Goal: Information Seeking & Learning: Learn about a topic

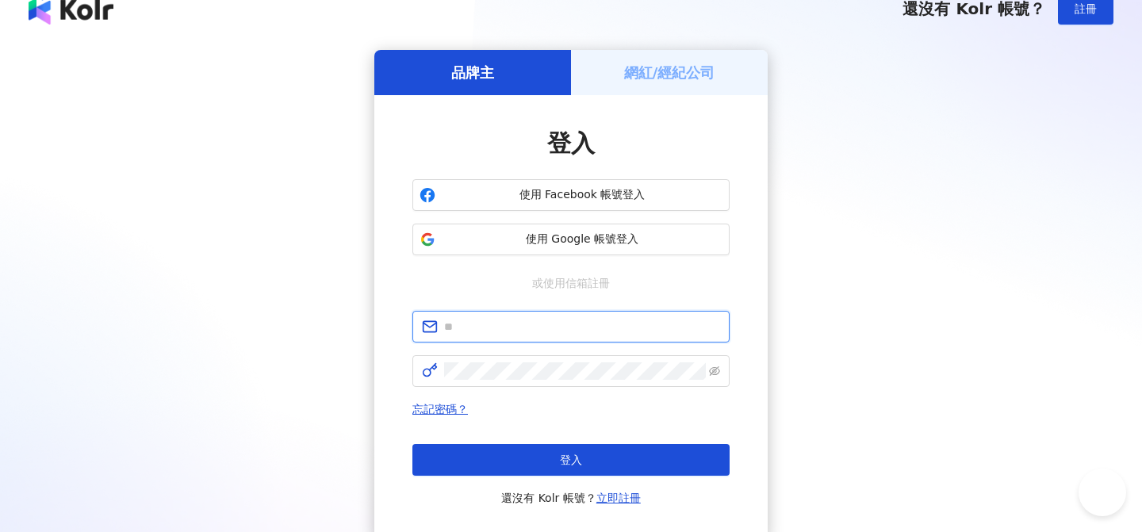
type input "**********"
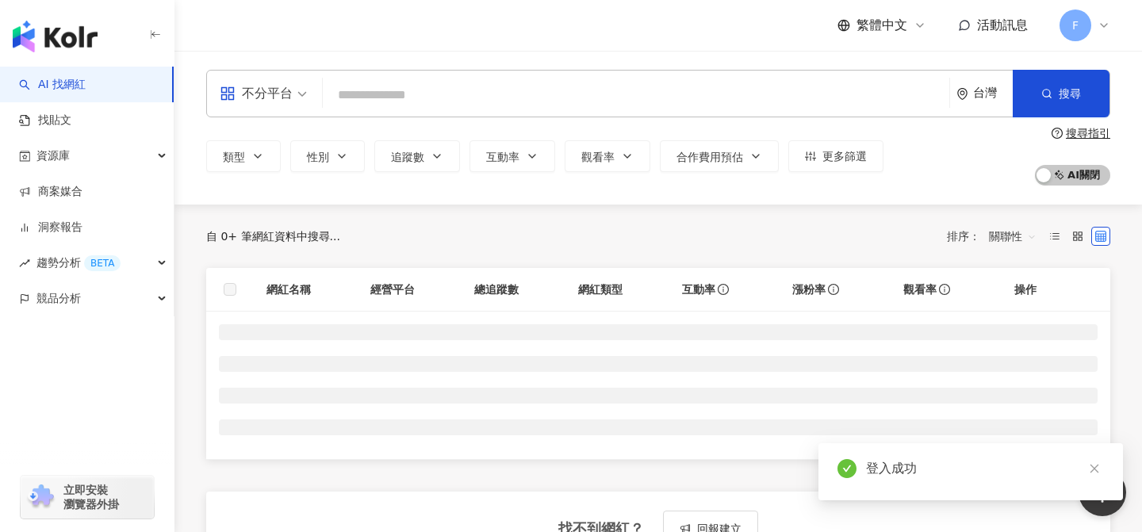
click at [431, 94] on input "search" at bounding box center [636, 95] width 614 height 30
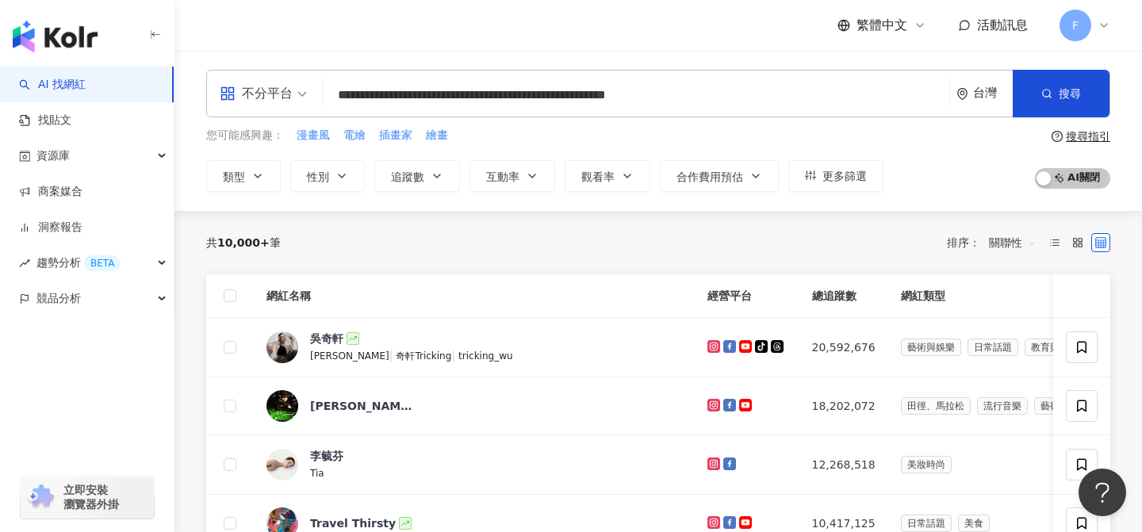
click at [447, 94] on input "**********" at bounding box center [636, 95] width 614 height 30
type input "**********"
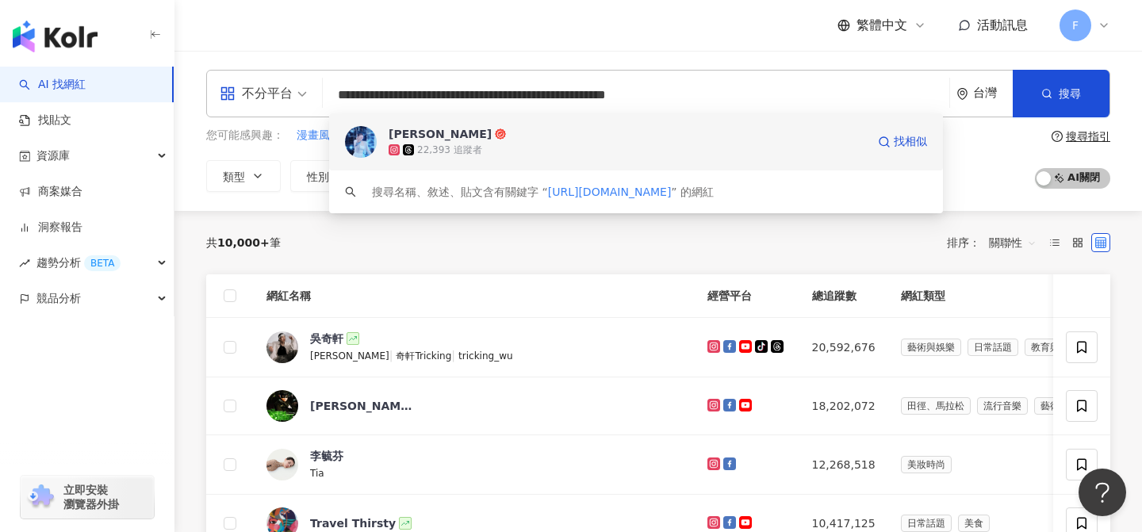
click at [483, 140] on span "[PERSON_NAME]" at bounding box center [628, 134] width 478 height 16
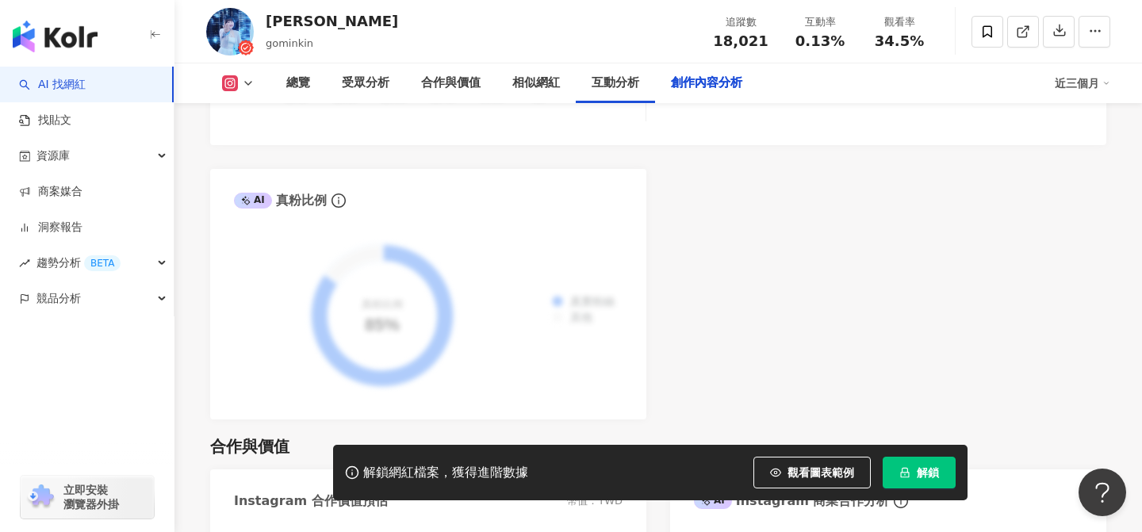
scroll to position [5030, 0]
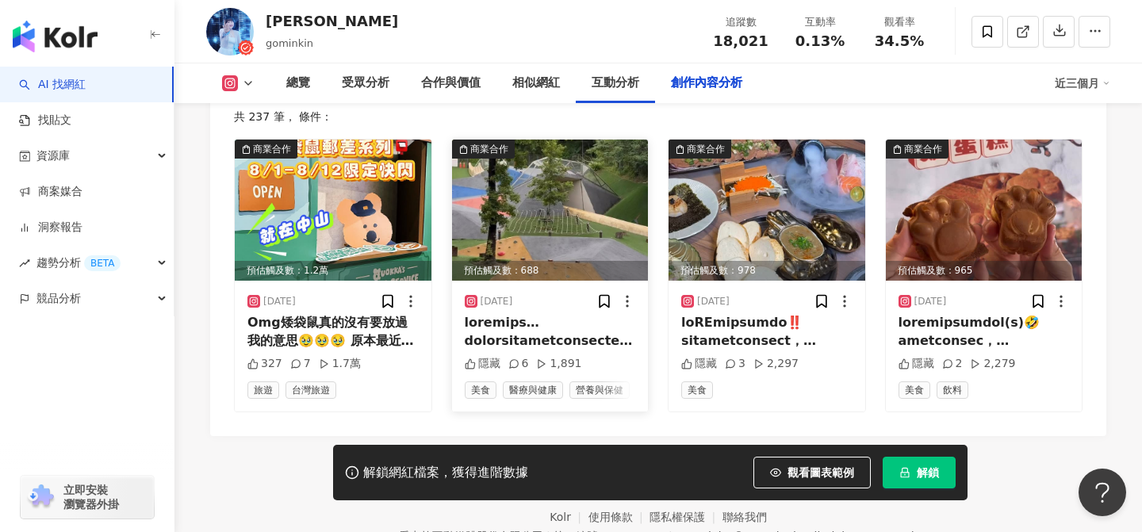
click at [472, 359] on icon at bounding box center [470, 364] width 11 height 11
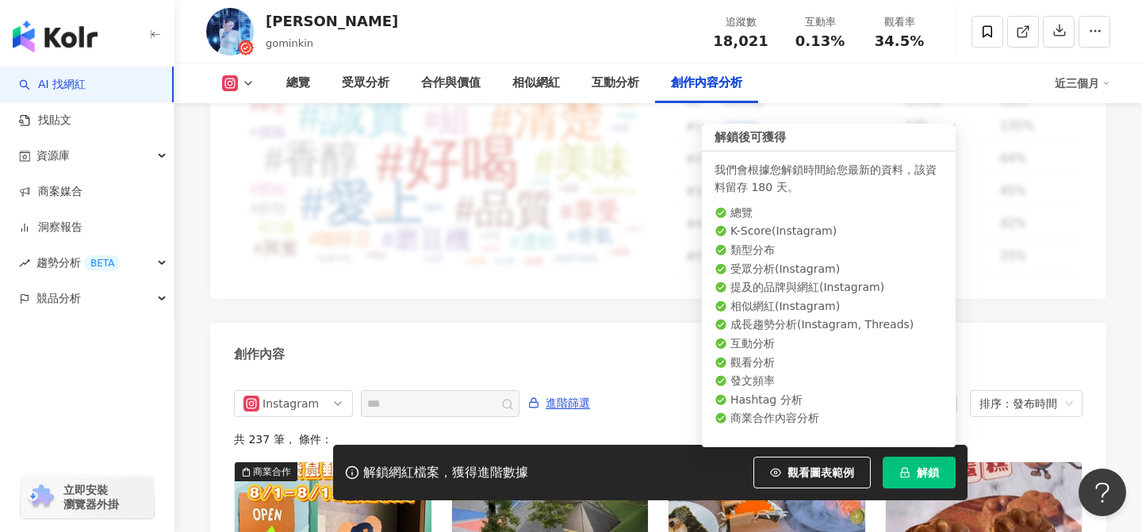
scroll to position [4709, 0]
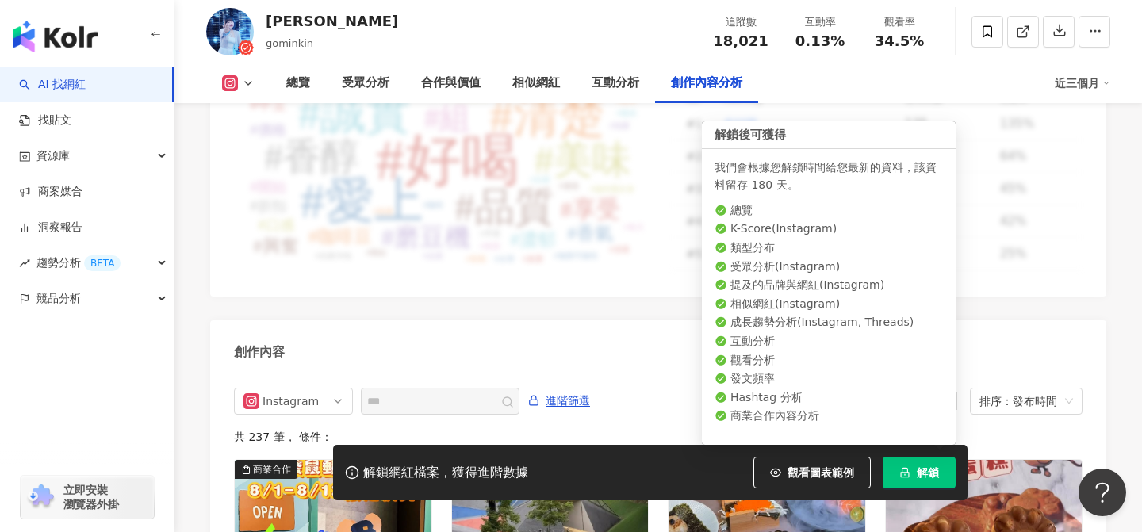
click at [919, 467] on span "解鎖" at bounding box center [928, 472] width 22 height 13
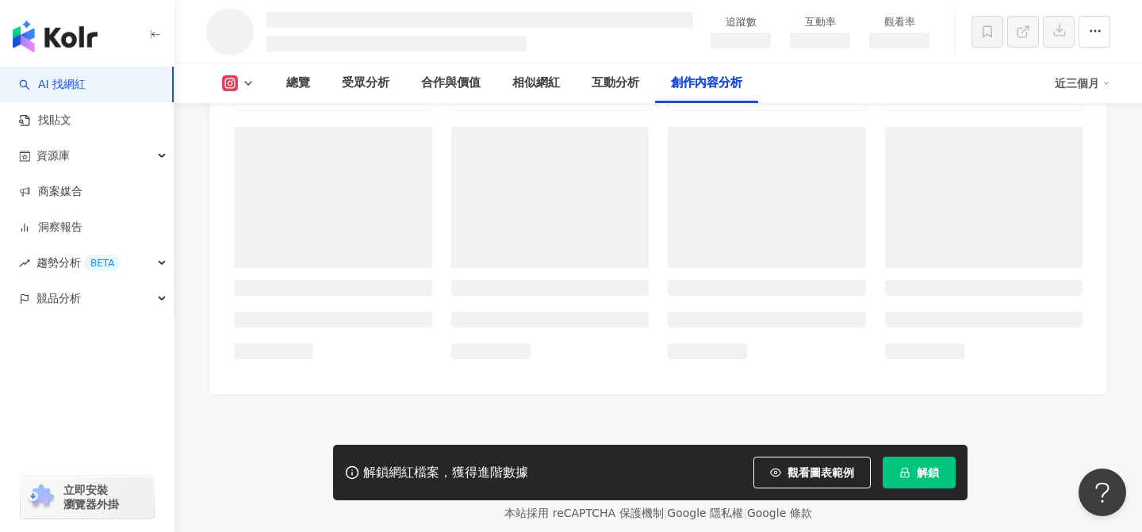
scroll to position [4136, 0]
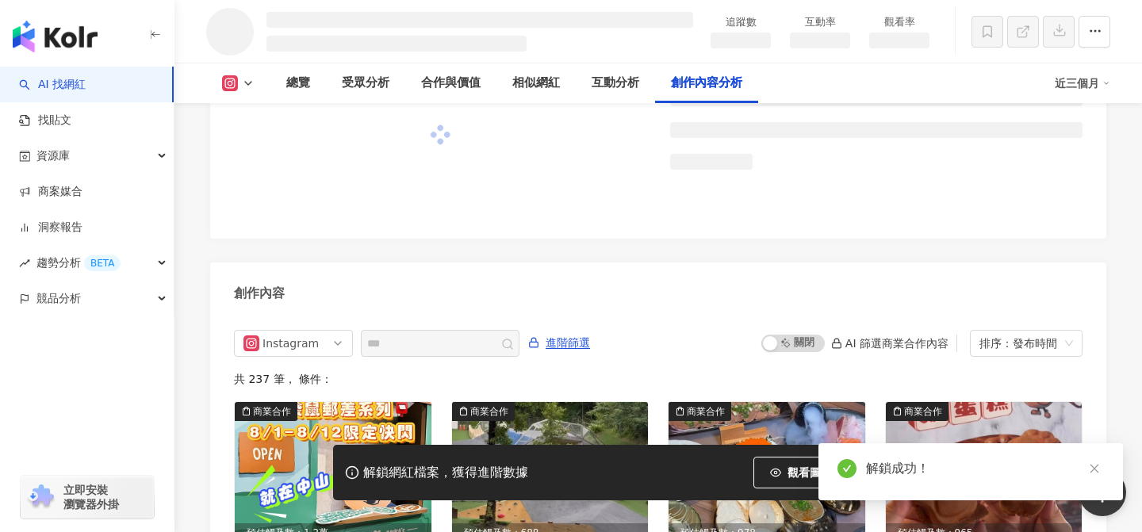
click at [452, 334] on input "text" at bounding box center [422, 343] width 111 height 19
click at [386, 334] on input "text" at bounding box center [422, 343] width 111 height 19
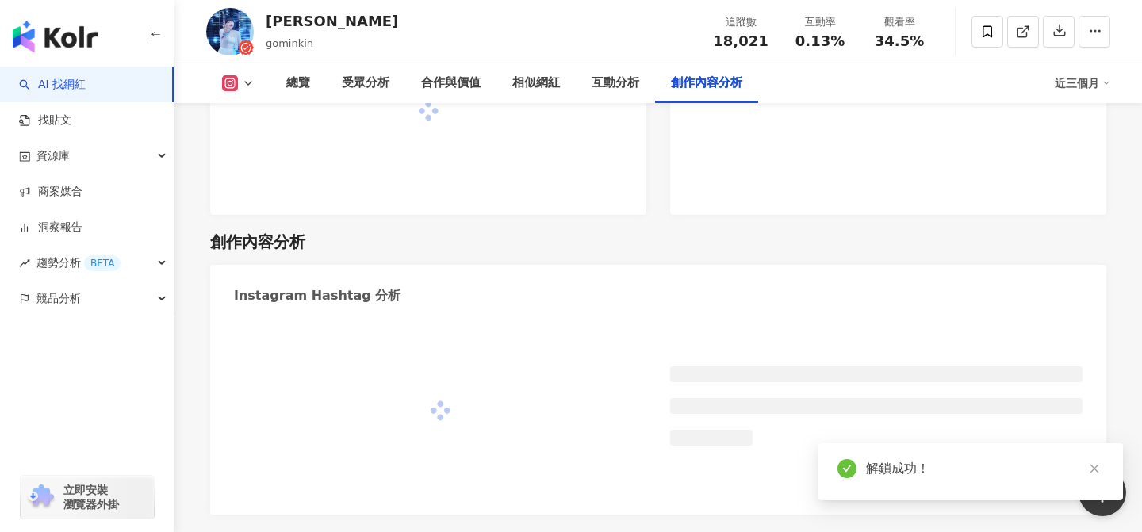
scroll to position [4394, 0]
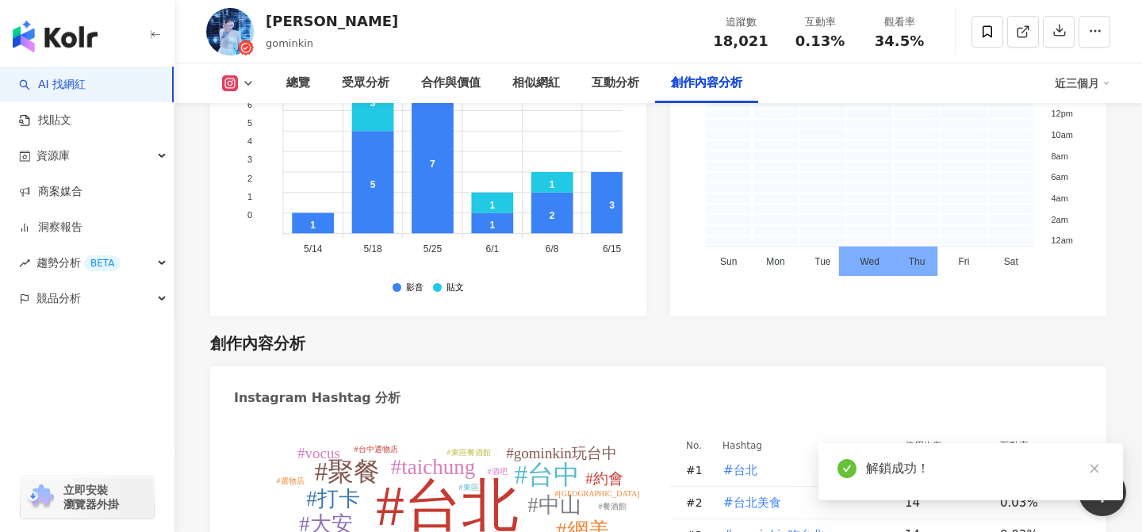
type input "***"
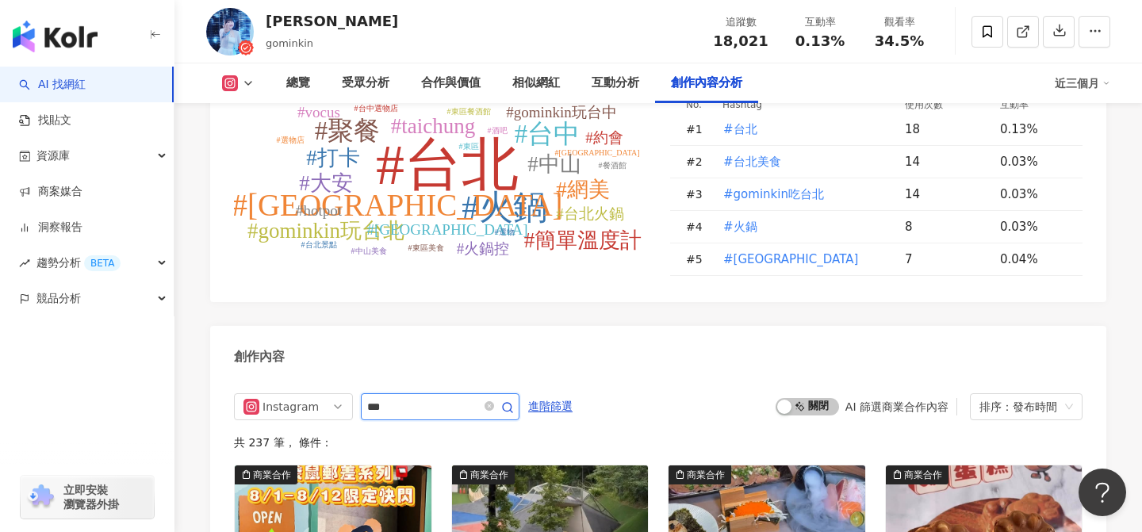
click at [514, 401] on icon "button" at bounding box center [507, 407] width 13 height 13
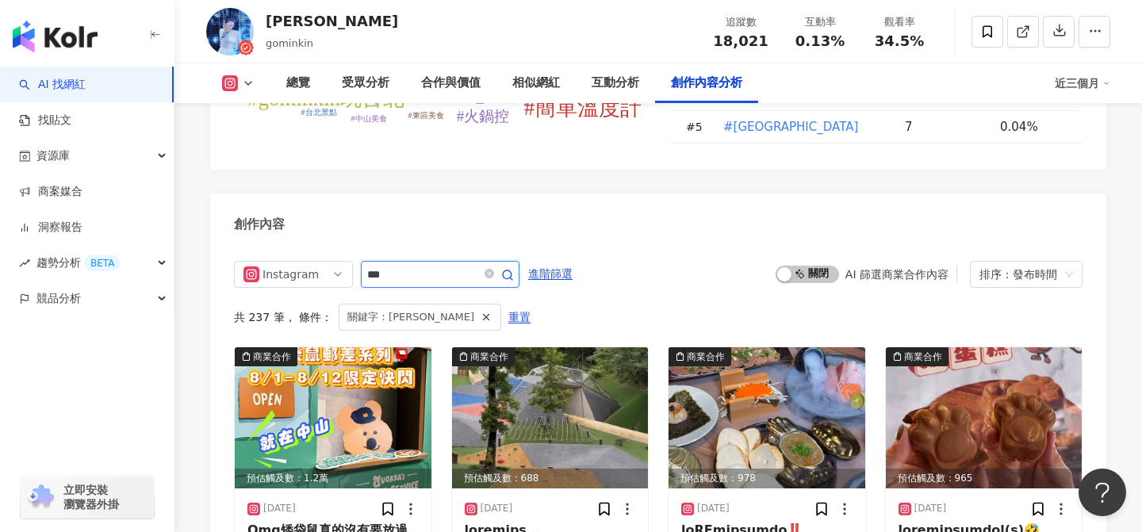
click at [512, 271] on circle "button" at bounding box center [507, 275] width 9 height 9
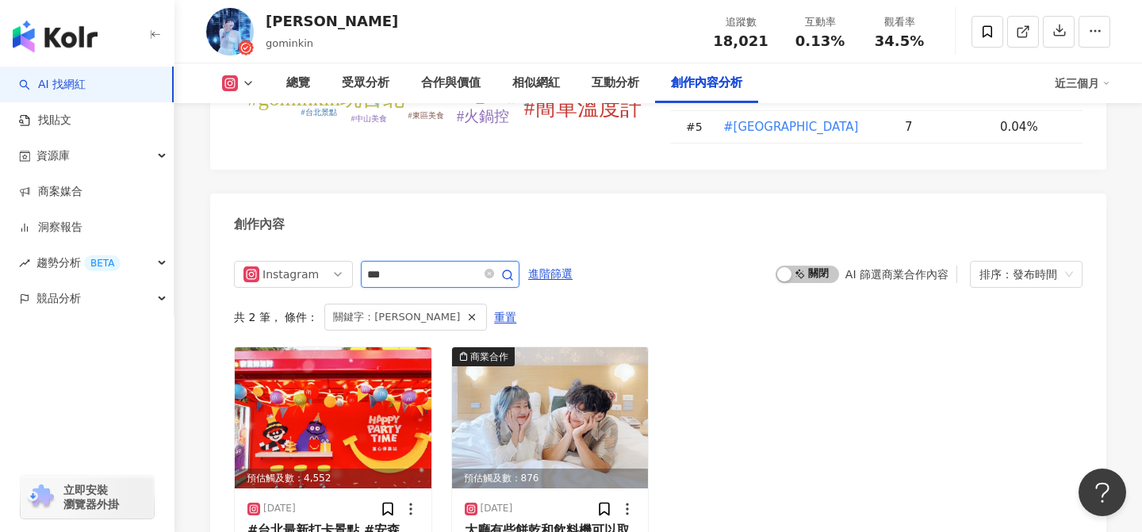
click at [514, 269] on icon "button" at bounding box center [507, 275] width 13 height 13
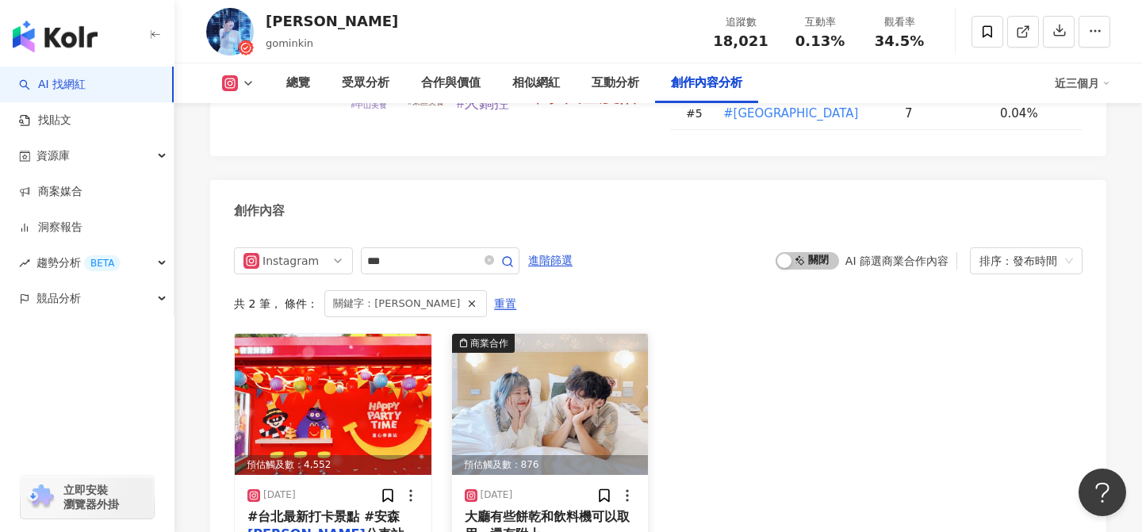
scroll to position [4891, 0]
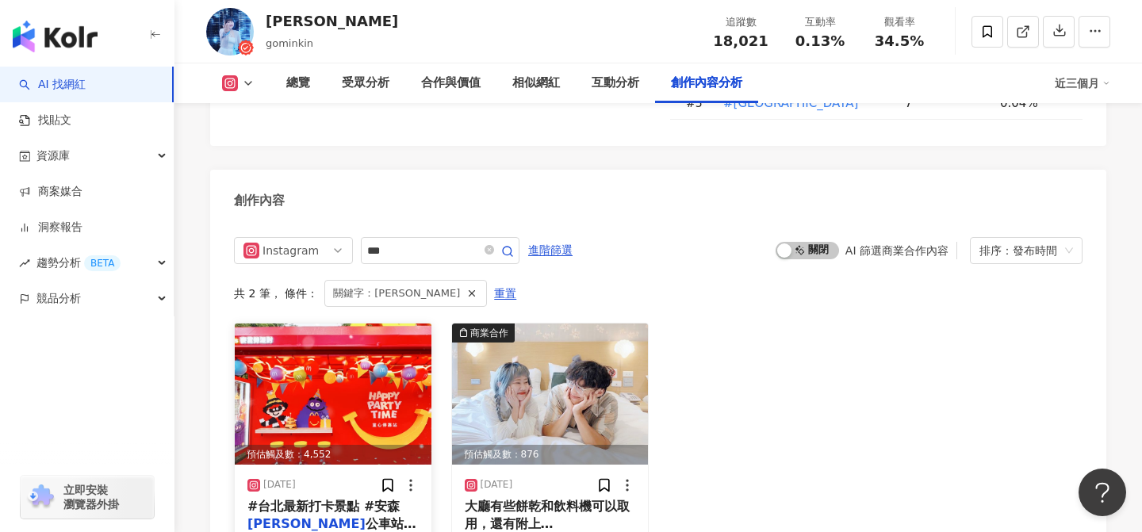
click at [361, 324] on img at bounding box center [333, 394] width 197 height 141
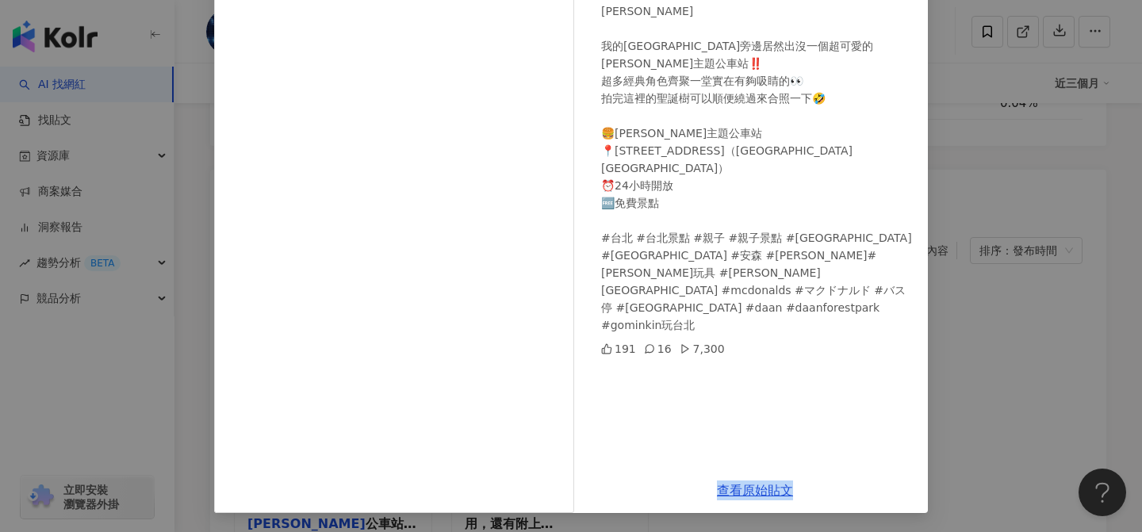
scroll to position [4893, 0]
click at [962, 293] on div "[PERSON_NAME][DATE] #台北最新打卡景點 #[GEOGRAPHIC_DATA][PERSON_NAME] 我的[GEOGRAPHIC_DAT…" at bounding box center [571, 266] width 1142 height 532
click at [904, 401] on div "[PERSON_NAME][DATE] #台北最新打卡景點 #[GEOGRAPHIC_DATA][PERSON_NAME] 我的[GEOGRAPHIC_DAT…" at bounding box center [755, 184] width 346 height 568
drag, startPoint x: 987, startPoint y: 364, endPoint x: 187, endPoint y: 105, distance: 840.7
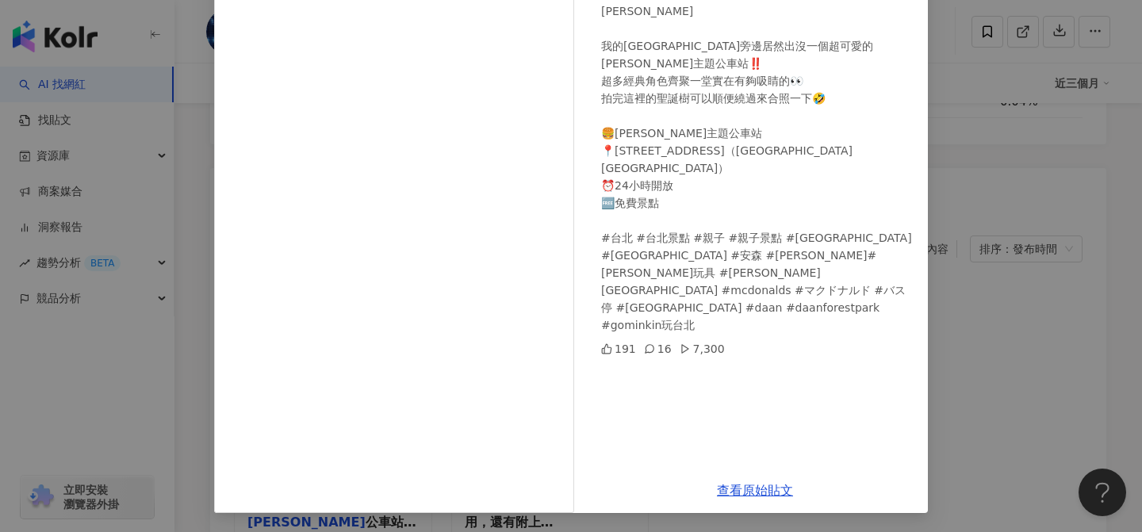
click at [985, 364] on div "[PERSON_NAME][DATE] #台北最新打卡景點 #[GEOGRAPHIC_DATA][PERSON_NAME] 我的[GEOGRAPHIC_DAT…" at bounding box center [571, 266] width 1142 height 532
click at [213, 168] on div "創作內容" at bounding box center [658, 194] width 896 height 52
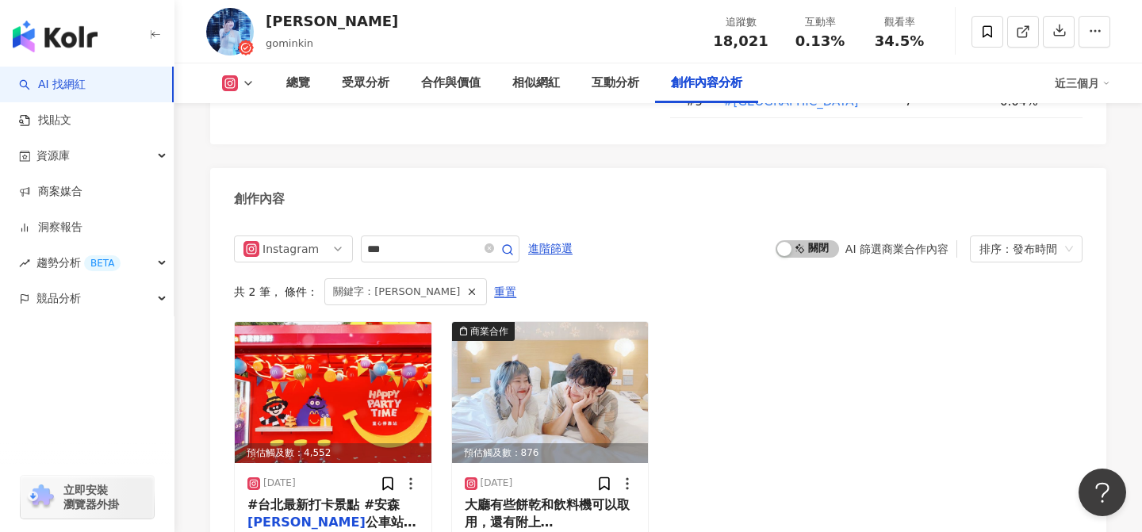
scroll to position [4897, 0]
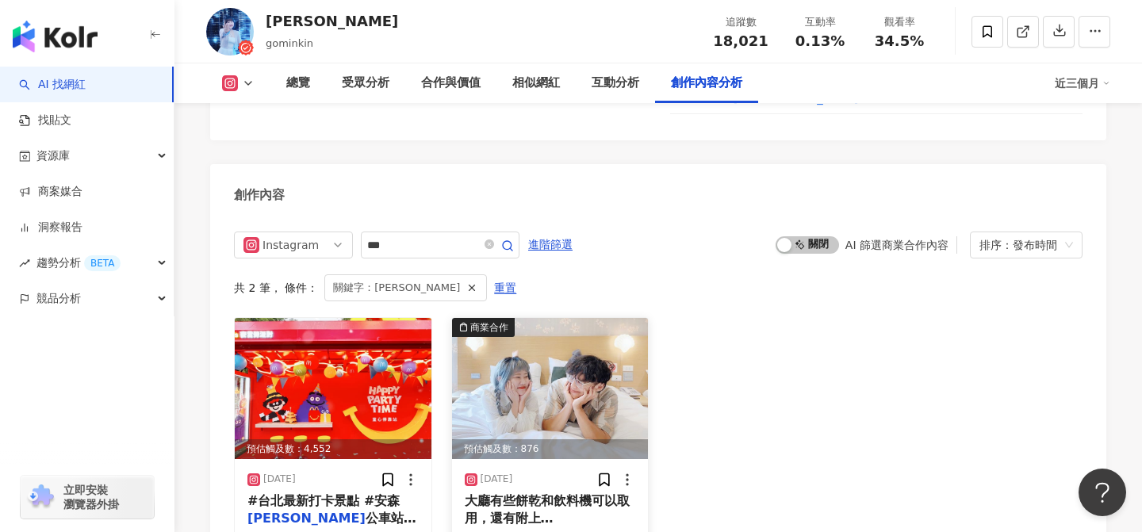
click at [554, 321] on img at bounding box center [550, 388] width 197 height 141
